Goal: Task Accomplishment & Management: Manage account settings

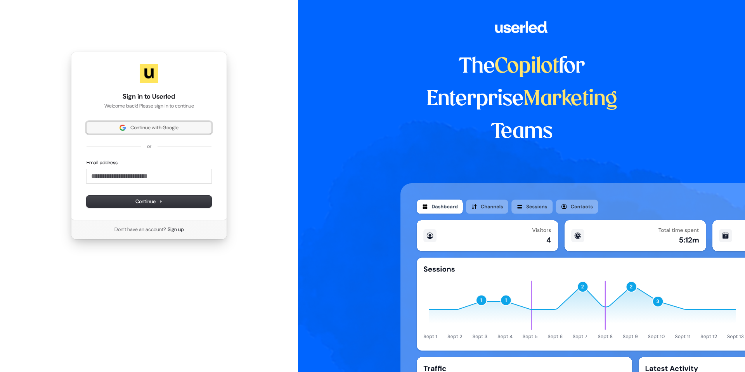
click at [170, 128] on span "Continue with Google" at bounding box center [154, 127] width 48 height 7
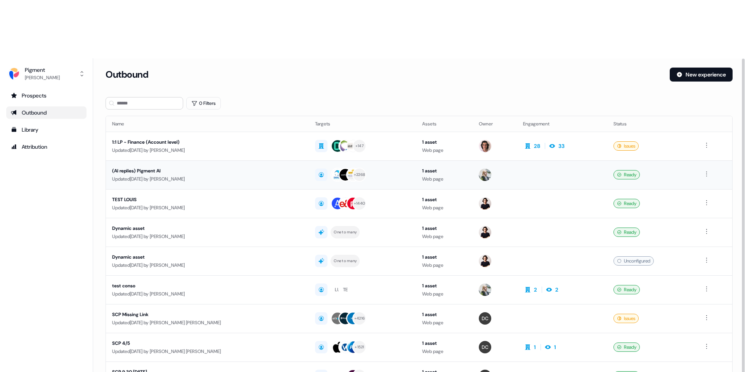
click at [187, 167] on div "(AI replies) Pigment AI" at bounding box center [205, 171] width 186 height 8
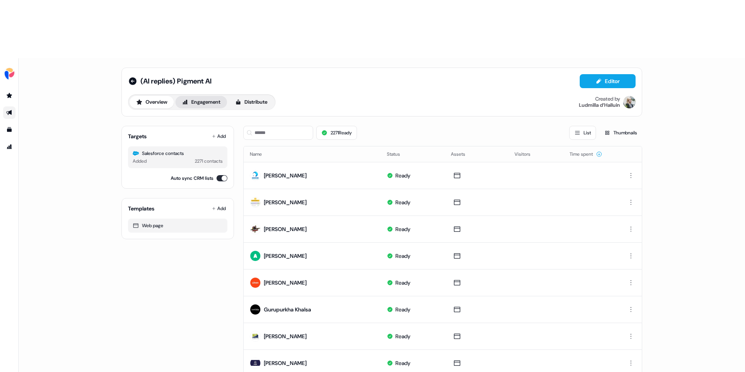
click at [201, 96] on button "Engagement" at bounding box center [201, 102] width 52 height 12
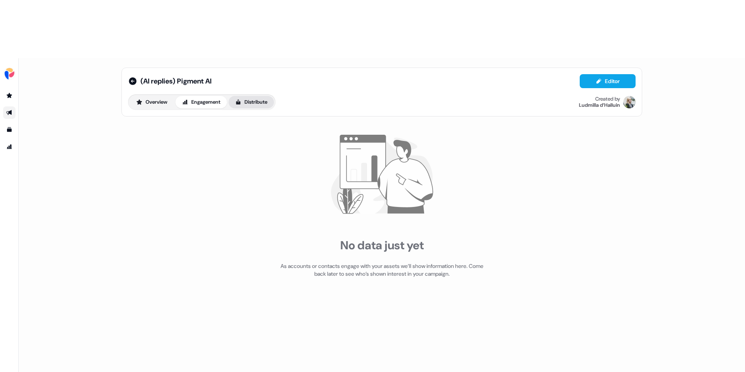
click at [252, 96] on button "Distribute" at bounding box center [251, 102] width 45 height 12
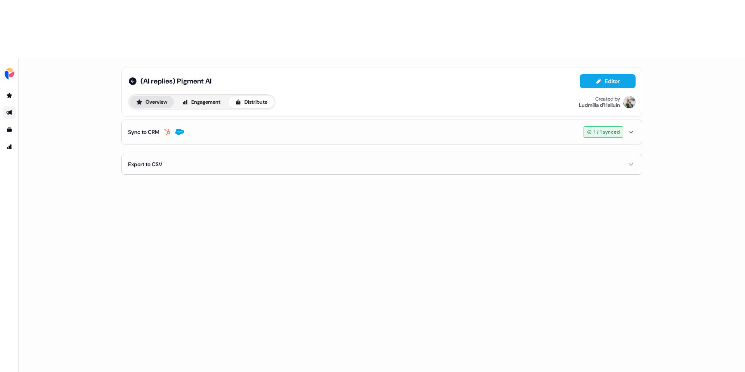
click at [138, 96] on button "Overview" at bounding box center [152, 102] width 44 height 12
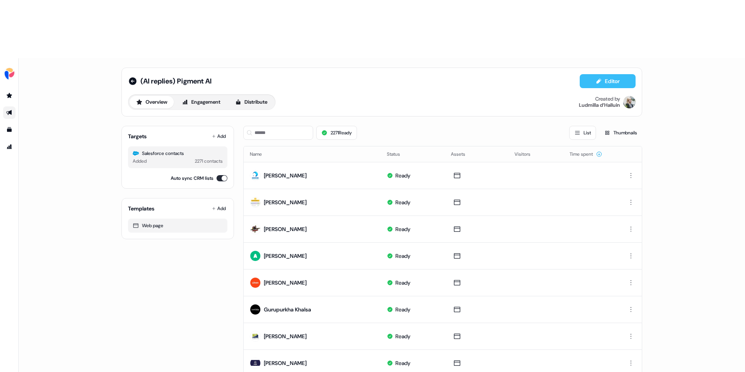
click at [599, 78] on icon at bounding box center [599, 81] width 6 height 6
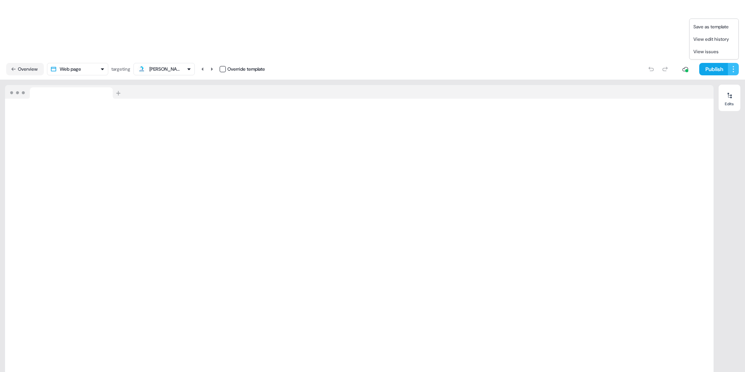
click at [735, 13] on html "For the best experience switch devices to a bigger screen. Go to Userled.io (AI…" at bounding box center [372, 215] width 745 height 430
click at [586, 17] on html "For the best experience switch devices to a bigger screen. Go to Userled.io (AI…" at bounding box center [372, 215] width 745 height 430
click at [16, 63] on button "Overview" at bounding box center [25, 69] width 38 height 12
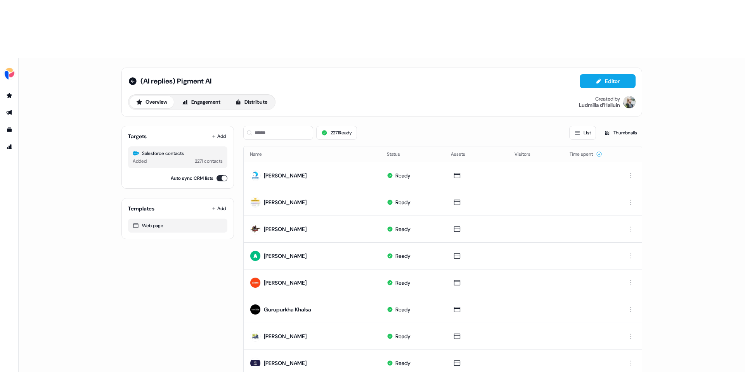
click at [180, 157] on div "Added 2271 contacts" at bounding box center [178, 161] width 90 height 8
click at [166, 149] on div "Salesforce contacts" at bounding box center [178, 153] width 90 height 8
click at [218, 131] on button "Add" at bounding box center [218, 136] width 17 height 11
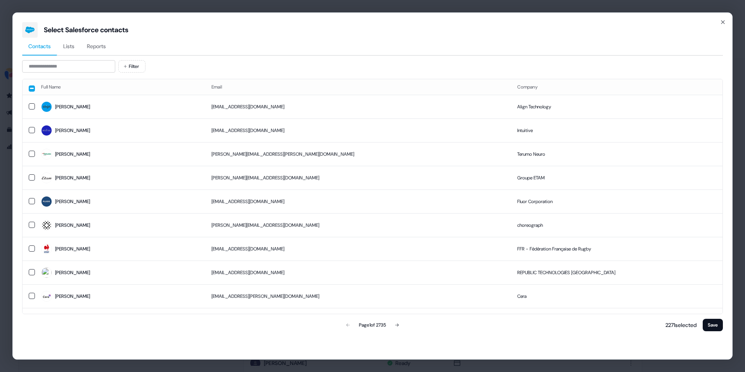
click at [90, 45] on span "Reports" at bounding box center [96, 46] width 19 height 8
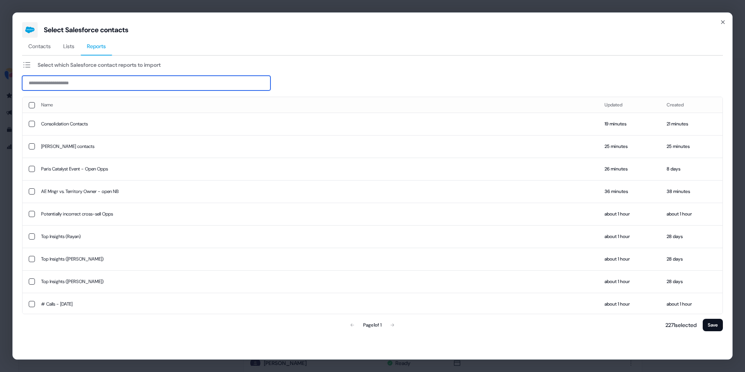
click at [82, 81] on input at bounding box center [146, 83] width 248 height 15
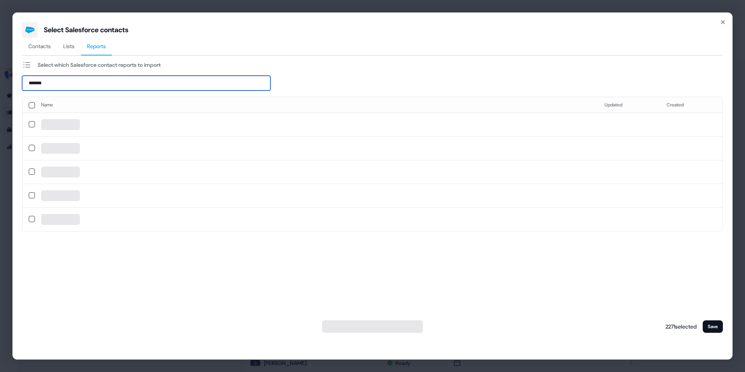
type input "*******"
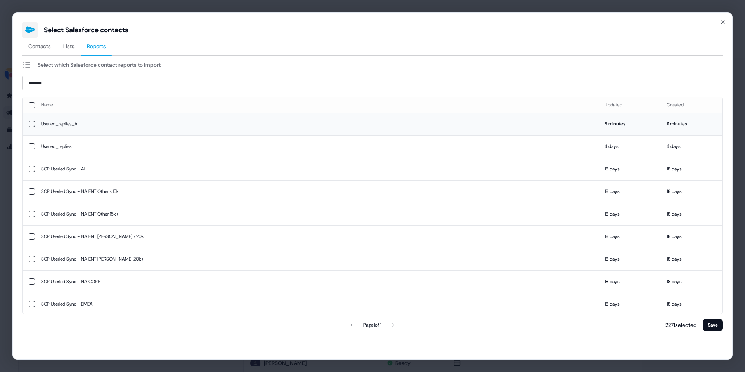
click at [33, 125] on button "button" at bounding box center [32, 124] width 6 height 6
click at [717, 327] on button "Save" at bounding box center [713, 325] width 20 height 12
click at [717, 326] on button "Save" at bounding box center [713, 325] width 20 height 12
click at [706, 324] on button "Save" at bounding box center [713, 325] width 20 height 12
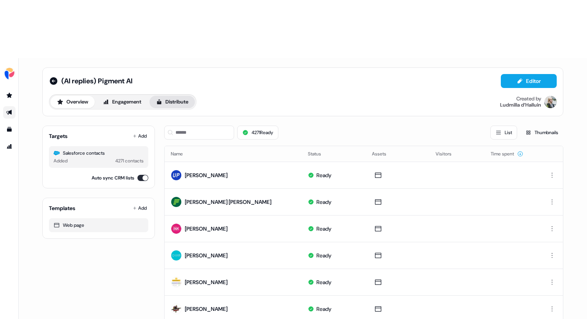
click at [182, 96] on button "Distribute" at bounding box center [171, 102] width 45 height 12
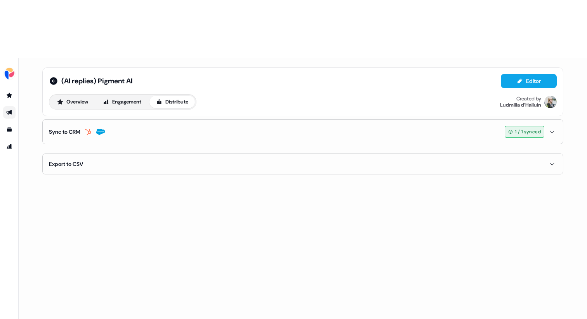
click at [191, 120] on button "Sync to CRM 1 / 1 synced" at bounding box center [303, 132] width 508 height 24
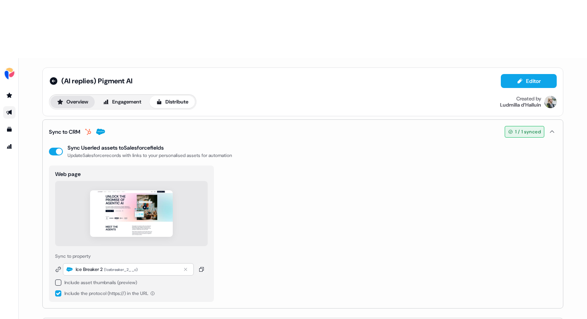
click at [74, 96] on button "Overview" at bounding box center [72, 102] width 44 height 12
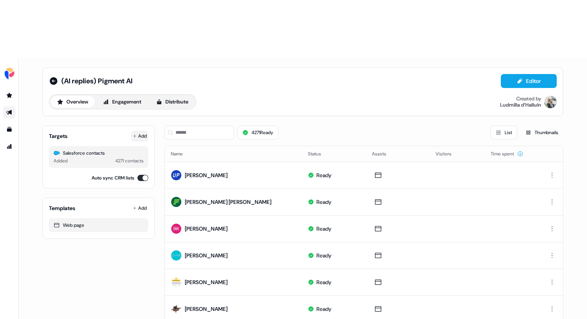
click at [141, 131] on button "Add" at bounding box center [139, 136] width 17 height 11
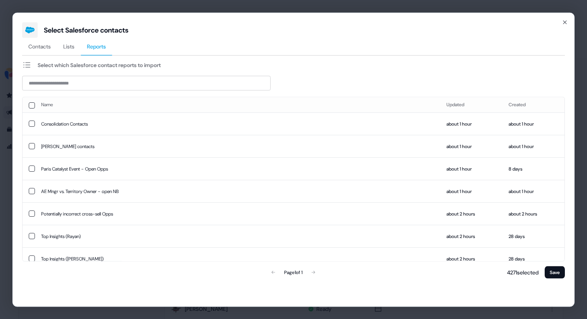
click at [90, 50] on button "Reports" at bounding box center [96, 47] width 31 height 18
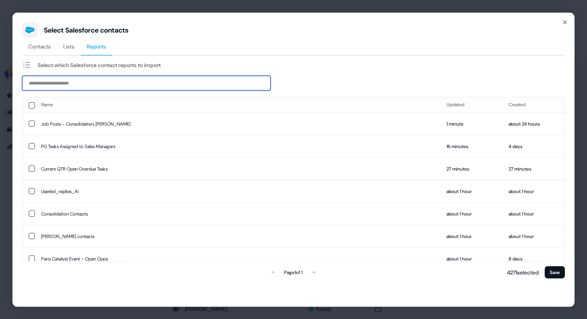
click at [71, 83] on input at bounding box center [146, 83] width 248 height 15
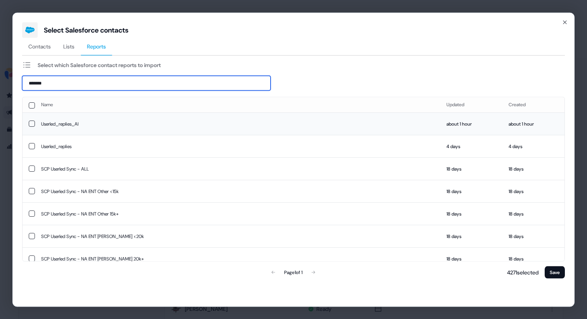
type input "*******"
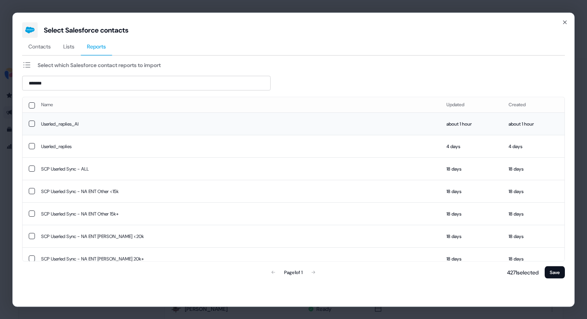
click at [31, 123] on button "button" at bounding box center [32, 124] width 6 height 6
click at [31, 145] on button "button" at bounding box center [32, 146] width 6 height 6
click at [31, 125] on button "button" at bounding box center [32, 124] width 6 height 6
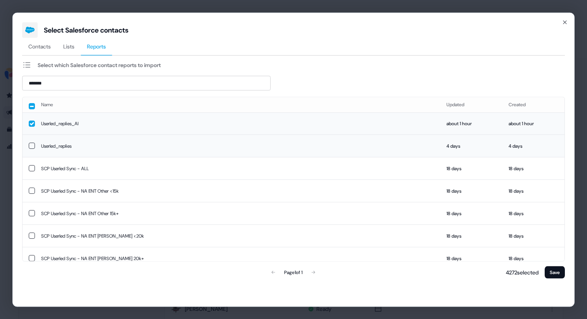
click at [32, 123] on button "button" at bounding box center [32, 124] width 6 height 6
click at [560, 268] on button "Save" at bounding box center [555, 272] width 20 height 12
click at [564, 24] on icon "button" at bounding box center [565, 22] width 6 height 6
